Goal: Information Seeking & Learning: Learn about a topic

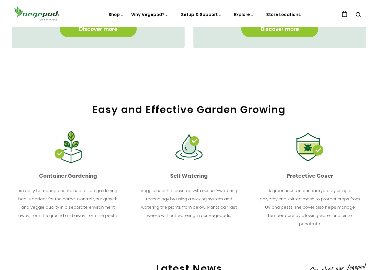
scroll to position [575, 0]
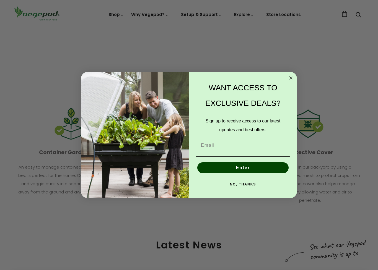
click at [292, 78] on circle "Close dialog" at bounding box center [291, 78] width 6 height 6
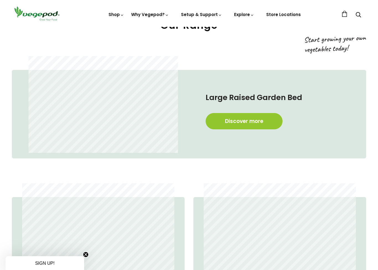
scroll to position [1086, 0]
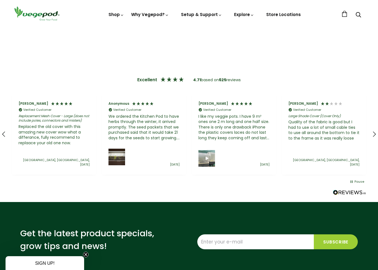
click at [218, 95] on div "Andrew Windsor Verified Customer I like my veggie pots. I have 9 m² ones one 2 …" at bounding box center [234, 134] width 84 height 81
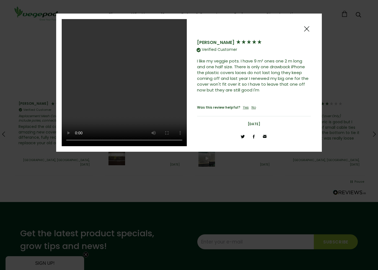
click at [123, 77] on video at bounding box center [124, 82] width 125 height 127
click at [125, 82] on video at bounding box center [124, 82] width 125 height 127
click at [300, 28] on div at bounding box center [254, 29] width 114 height 9
click at [304, 32] on span at bounding box center [306, 28] width 7 height 7
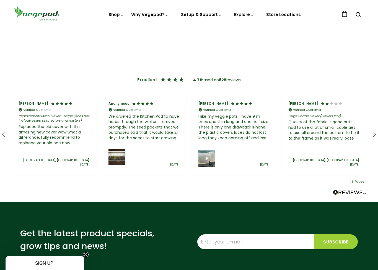
click at [138, 129] on div "We ordered the Kitchen Pod to have herbs through the winter, it arrived promptl…" at bounding box center [143, 127] width 71 height 27
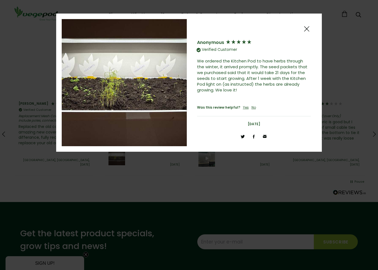
scroll to position [1086, 3]
click at [308, 31] on span at bounding box center [306, 28] width 7 height 7
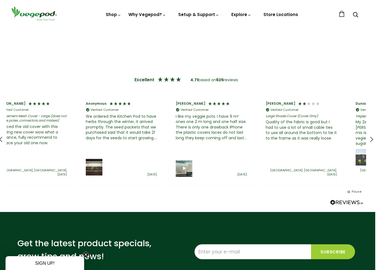
click at [375, 124] on div "Lawrence Warner Verified Customer Fast delivery,order was slightly incorrect on…" at bounding box center [186, 140] width 384 height 102
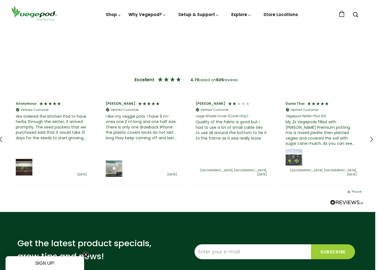
click at [375, 136] on icon "REVIEWS.io Carousel Scroll Right" at bounding box center [371, 139] width 7 height 7
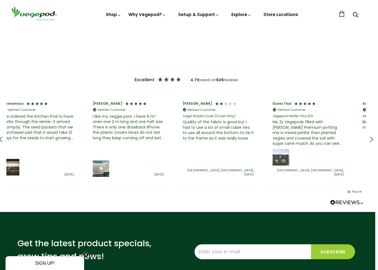
scroll to position [0, 360]
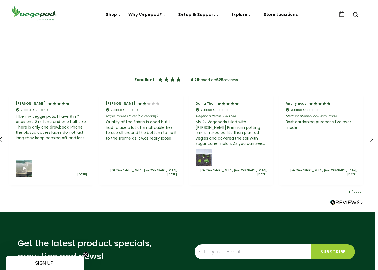
click at [371, 133] on div "REVIEWS.io Carousel Scroll Right" at bounding box center [371, 139] width 13 height 13
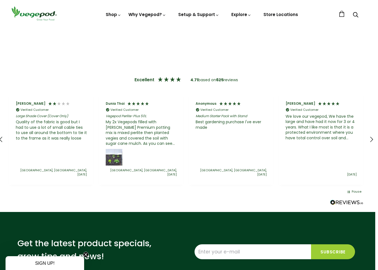
click at [371, 133] on div "REVIEWS.io Carousel Scroll Right" at bounding box center [371, 139] width 13 height 13
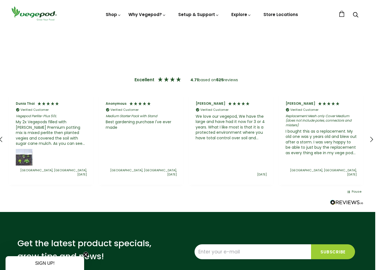
click at [368, 133] on div "REVIEWS.io Carousel Scroll Right" at bounding box center [371, 139] width 13 height 13
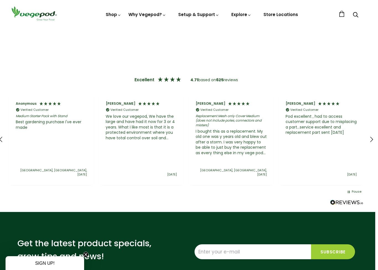
click at [367, 133] on div "REVIEWS.io Carousel Scroll Right" at bounding box center [371, 139] width 13 height 13
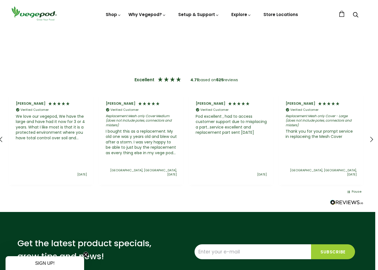
click at [369, 136] on icon "REVIEWS.io Carousel Scroll Right" at bounding box center [371, 139] width 7 height 7
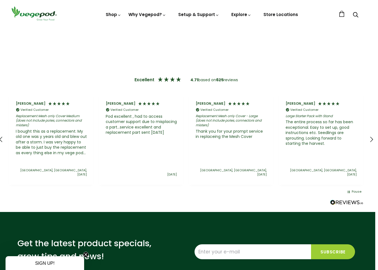
click at [367, 136] on div "REVIEWS.io Carousel Scroll Right" at bounding box center [371, 139] width 13 height 13
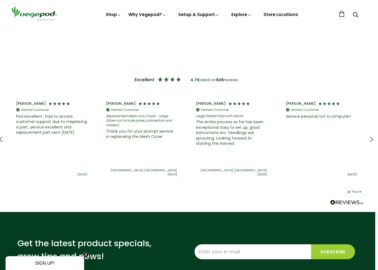
scroll to position [0, 899]
click at [374, 136] on icon "REVIEWS.io Carousel Scroll Right" at bounding box center [371, 139] width 7 height 7
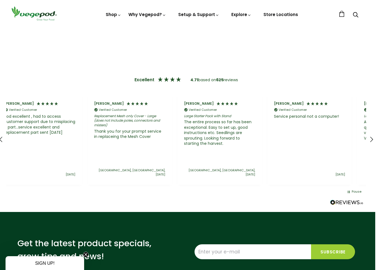
scroll to position [0, 989]
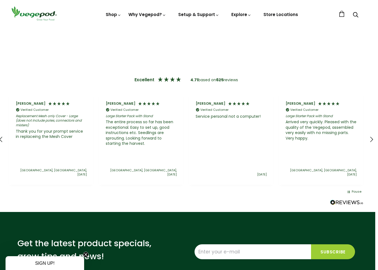
click at [362, 134] on div "Delma Haselton Verified Customer Large Starter Pack with Stand Arrived very qui…" at bounding box center [321, 139] width 84 height 91
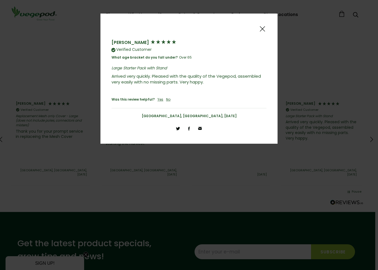
click at [267, 24] on div "Delma Haselton Verified Customer What age bracket do you fall under? Over 65 La…" at bounding box center [189, 78] width 166 height 119
click at [262, 31] on span at bounding box center [262, 28] width 7 height 7
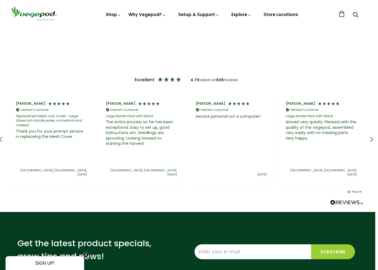
click at [365, 128] on div "Delma Haselton Verified Customer Large Starter Pack with Stand Arrived very qui…" at bounding box center [321, 139] width 90 height 91
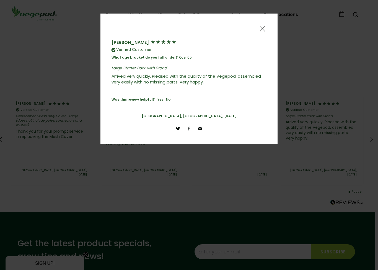
click at [259, 26] on span at bounding box center [262, 28] width 7 height 7
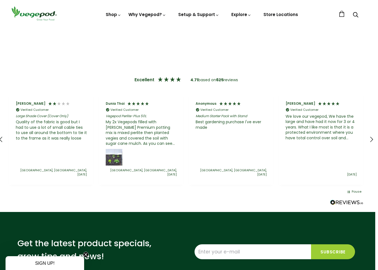
scroll to position [0, 450]
click at [113, 159] on img "Review by Dunia Thai, 5 out of 5 stars" at bounding box center [114, 157] width 17 height 17
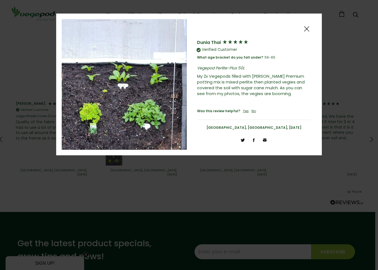
click at [304, 32] on span at bounding box center [306, 28] width 7 height 7
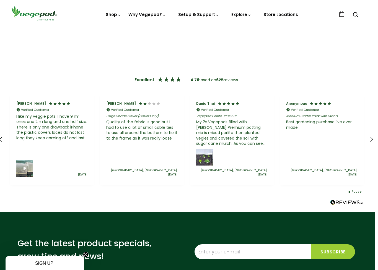
scroll to position [0, 360]
click at [26, 161] on div "Review by Andrew Windsor, 5 out of 5 stars" at bounding box center [24, 169] width 17 height 17
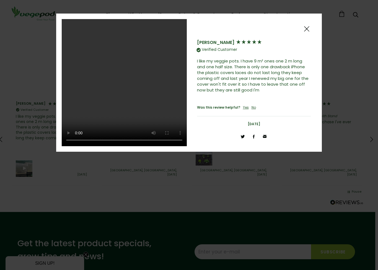
click at [123, 75] on video at bounding box center [124, 82] width 125 height 127
click at [308, 31] on span at bounding box center [306, 28] width 7 height 7
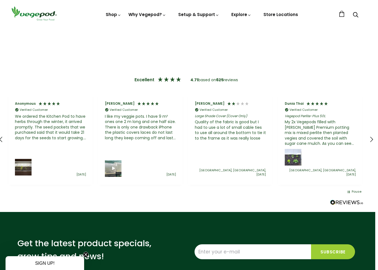
scroll to position [0, 270]
click at [26, 159] on img "Review by Anonymous, 5 out of 5 stars" at bounding box center [24, 167] width 17 height 17
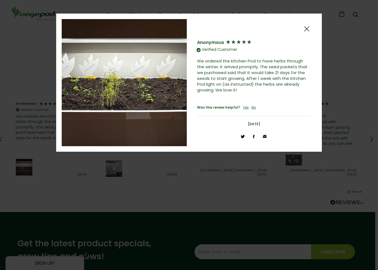
click at [309, 22] on div "Anonymous Verified Customer We ordered the Kitchen Pod to have herbs through th…" at bounding box center [254, 60] width 114 height 82
click at [300, 27] on div at bounding box center [254, 29] width 114 height 9
click at [310, 29] on span at bounding box center [306, 28] width 7 height 7
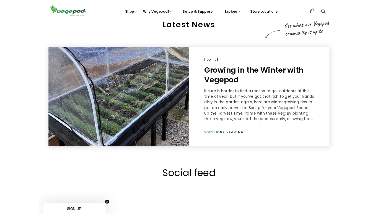
scroll to position [789, 0]
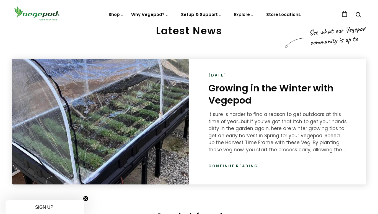
click at [239, 167] on link "Continue reading" at bounding box center [233, 167] width 50 height 6
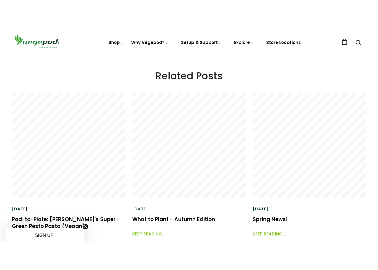
scroll to position [1240, 0]
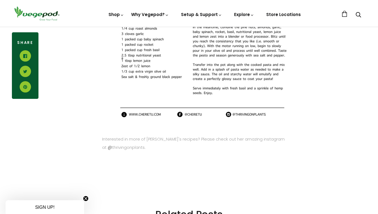
scroll to position [1081, 0]
